Goal: Task Accomplishment & Management: Use online tool/utility

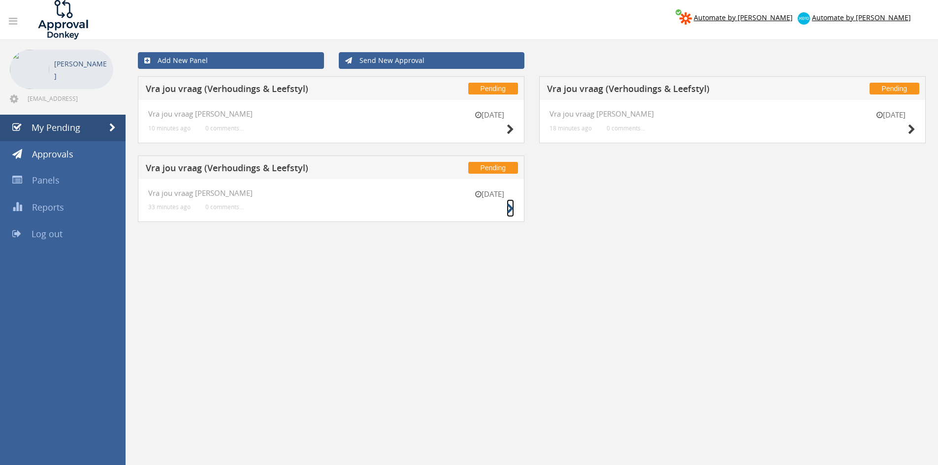
click at [510, 208] on icon at bounding box center [509, 209] width 7 height 10
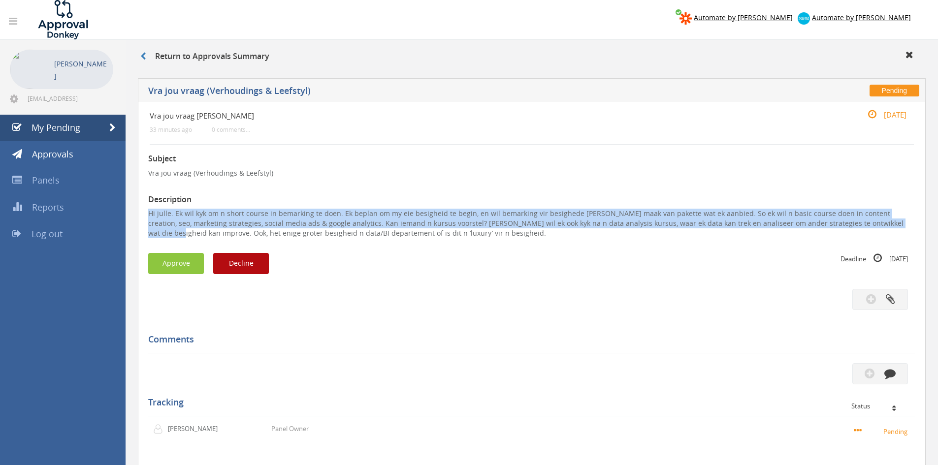
drag, startPoint x: 854, startPoint y: 223, endPoint x: 183, endPoint y: 221, distance: 671.8
click at [148, 211] on div "Vra jou vraag V-L 33 minutes ago 0 comments... 11 Aug Subject Vra jou vraag (Ve…" at bounding box center [531, 326] width 787 height 449
drag, startPoint x: 380, startPoint y: 232, endPoint x: 130, endPoint y: 210, distance: 251.4
click at [130, 210] on div "Return to Approvals Summary Pending Vra jou vraag (Verhoudings & Leefstyl) Vra …" at bounding box center [532, 311] width 812 height 543
copy p "Hi julle. Ek wil kyk om n short course in bemarking te doen. Ek beplan om my ei…"
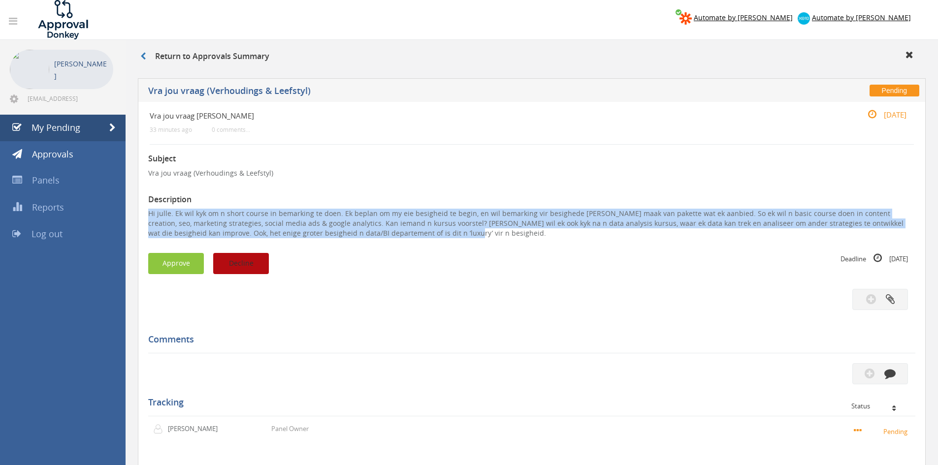
click at [250, 267] on button "Decline" at bounding box center [241, 263] width 56 height 21
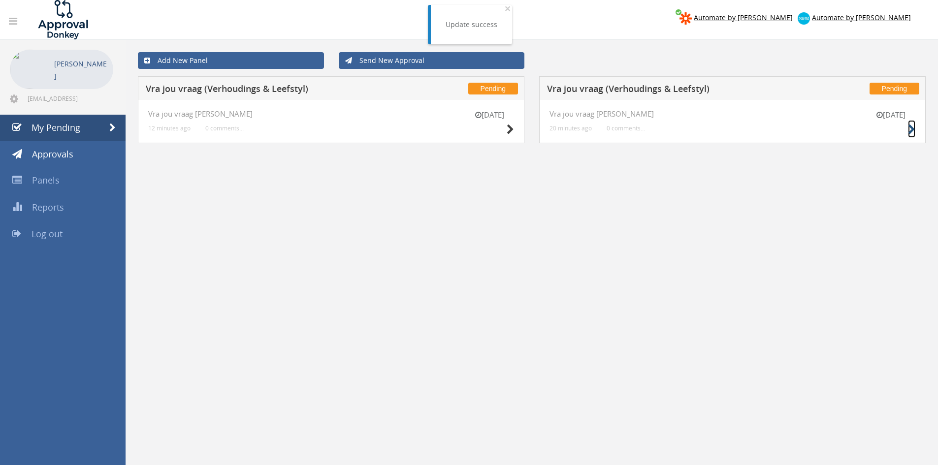
click at [913, 126] on icon at bounding box center [911, 130] width 7 height 10
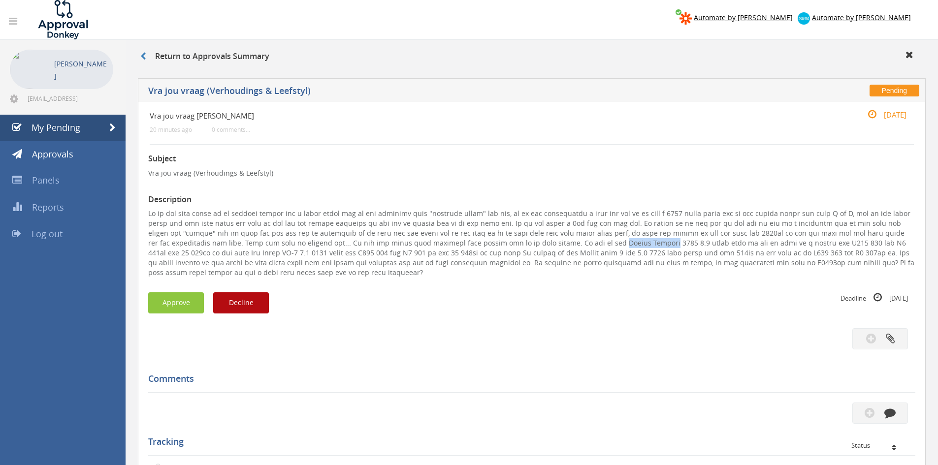
drag, startPoint x: 617, startPoint y: 242, endPoint x: 568, endPoint y: 244, distance: 49.3
click at [568, 244] on p at bounding box center [531, 243] width 767 height 69
copy p "Nissan Magnite"
click at [187, 299] on button "Approve" at bounding box center [176, 302] width 56 height 21
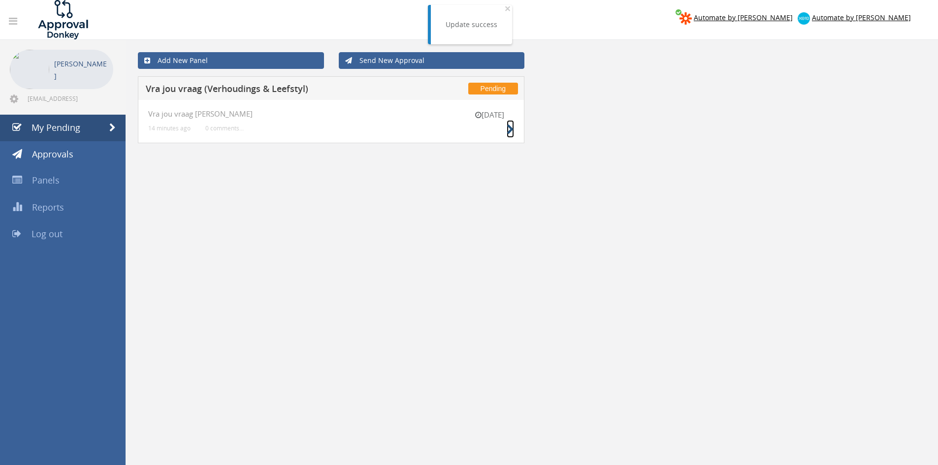
click at [509, 129] on icon at bounding box center [509, 130] width 7 height 10
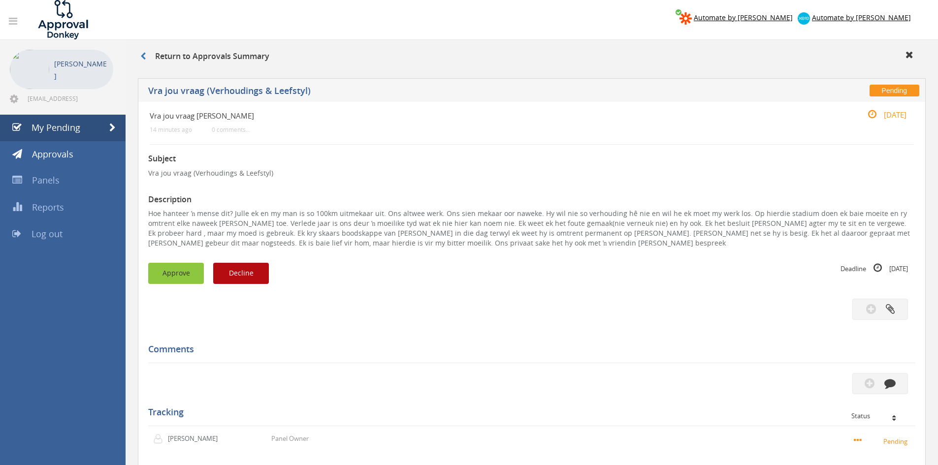
click at [165, 271] on button "Approve" at bounding box center [176, 273] width 56 height 21
